Goal: Task Accomplishment & Management: Use online tool/utility

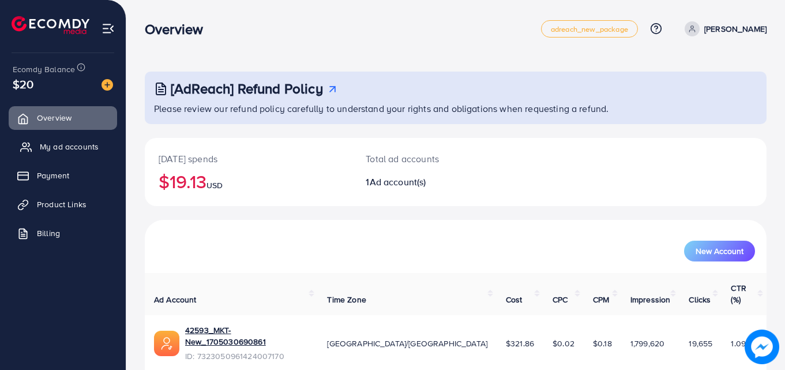
click at [91, 148] on span "My ad accounts" at bounding box center [69, 147] width 59 height 12
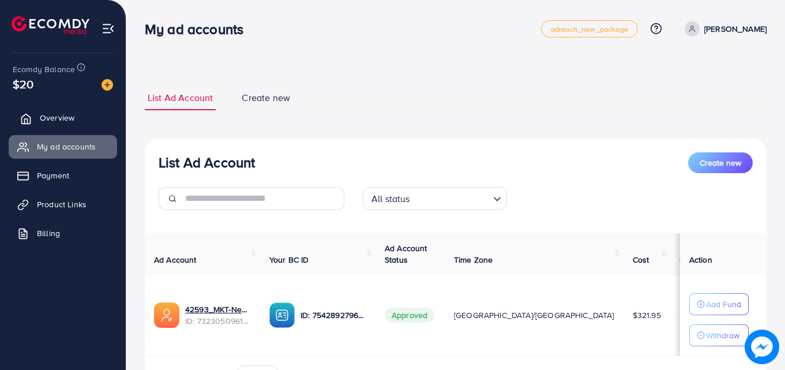
click at [70, 115] on span "Overview" at bounding box center [57, 118] width 35 height 12
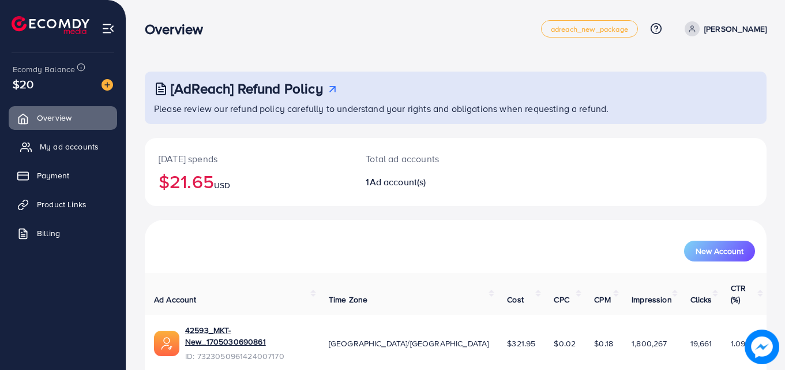
click at [96, 142] on span "My ad accounts" at bounding box center [69, 147] width 59 height 12
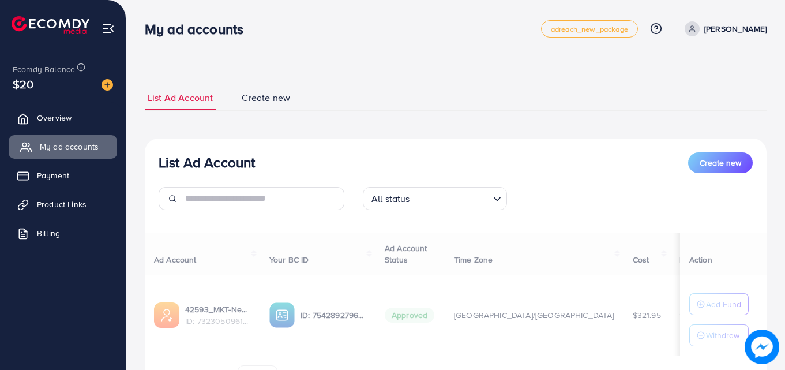
scroll to position [69, 0]
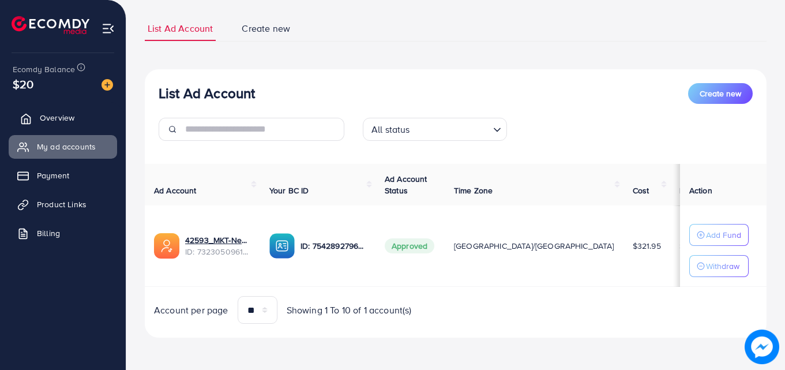
click at [81, 116] on link "Overview" at bounding box center [63, 117] width 108 height 23
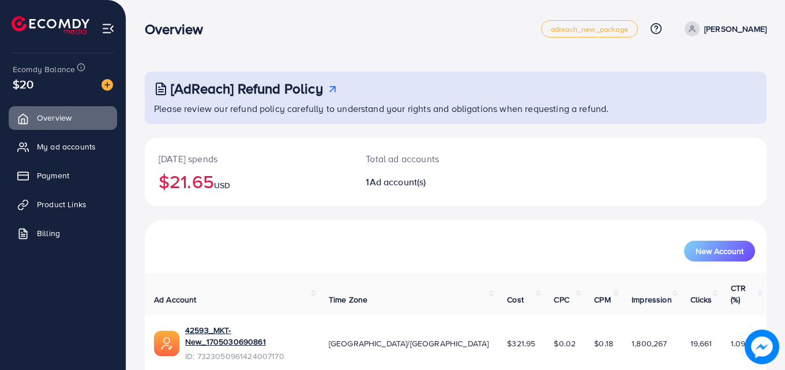
scroll to position [27, 0]
click at [81, 199] on span "Product Links" at bounding box center [65, 204] width 50 height 12
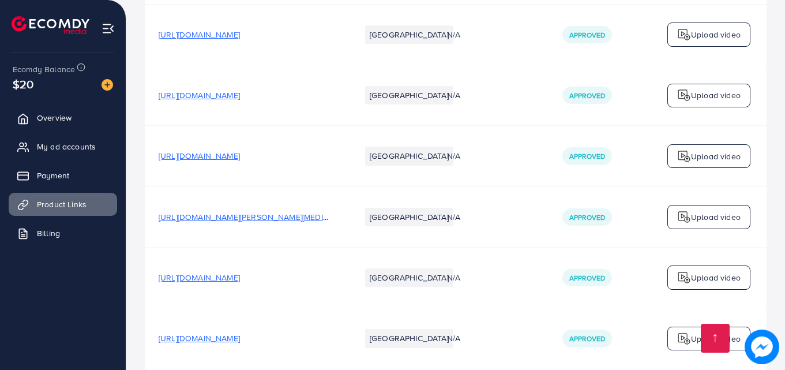
scroll to position [272, 0]
click at [722, 159] on p "Upload video" at bounding box center [716, 156] width 50 height 14
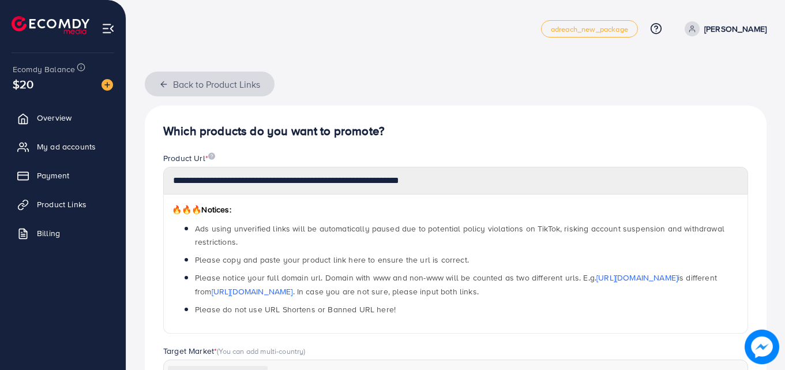
click at [168, 83] on icon "button" at bounding box center [163, 84] width 9 height 9
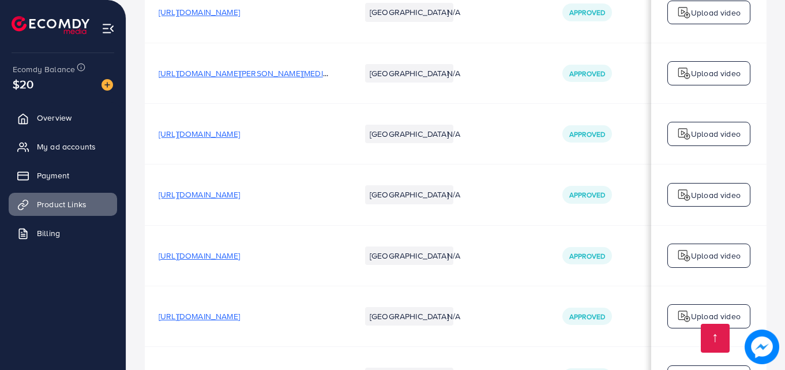
scroll to position [512, 0]
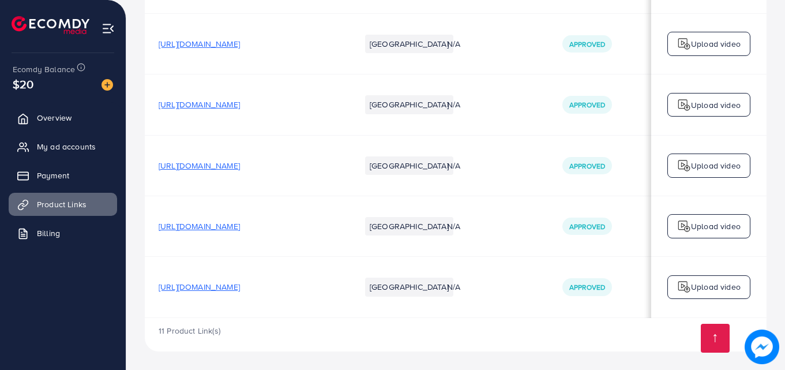
click at [708, 226] on p "Upload video" at bounding box center [716, 226] width 50 height 14
